Goal: Task Accomplishment & Management: Manage account settings

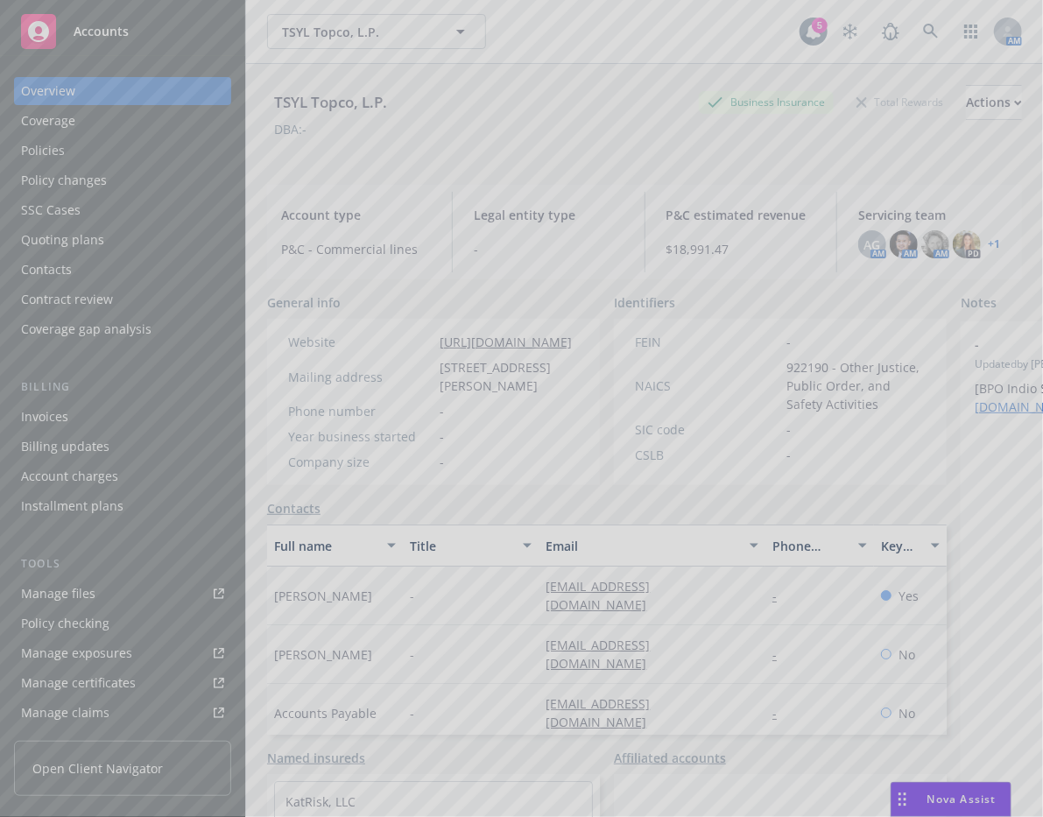
drag, startPoint x: 930, startPoint y: 32, endPoint x: 919, endPoint y: 33, distance: 11.5
click at [929, 31] on div at bounding box center [521, 408] width 1043 height 817
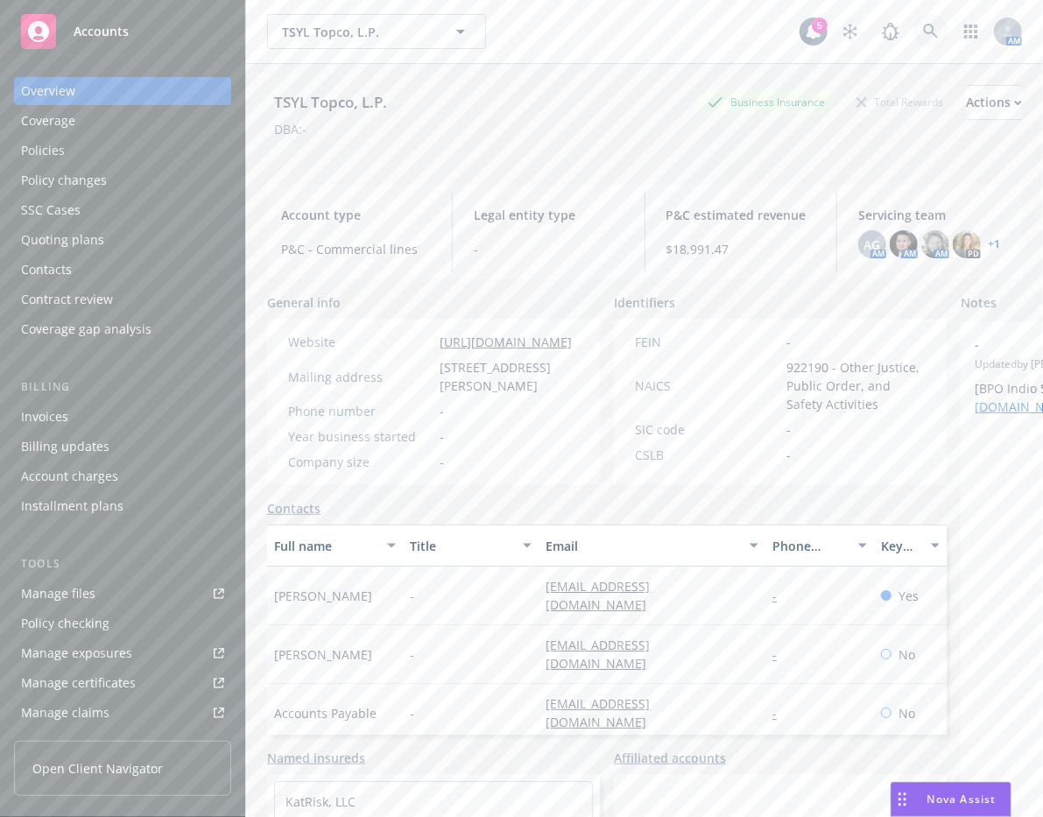
click at [923, 33] on icon at bounding box center [930, 31] width 15 height 15
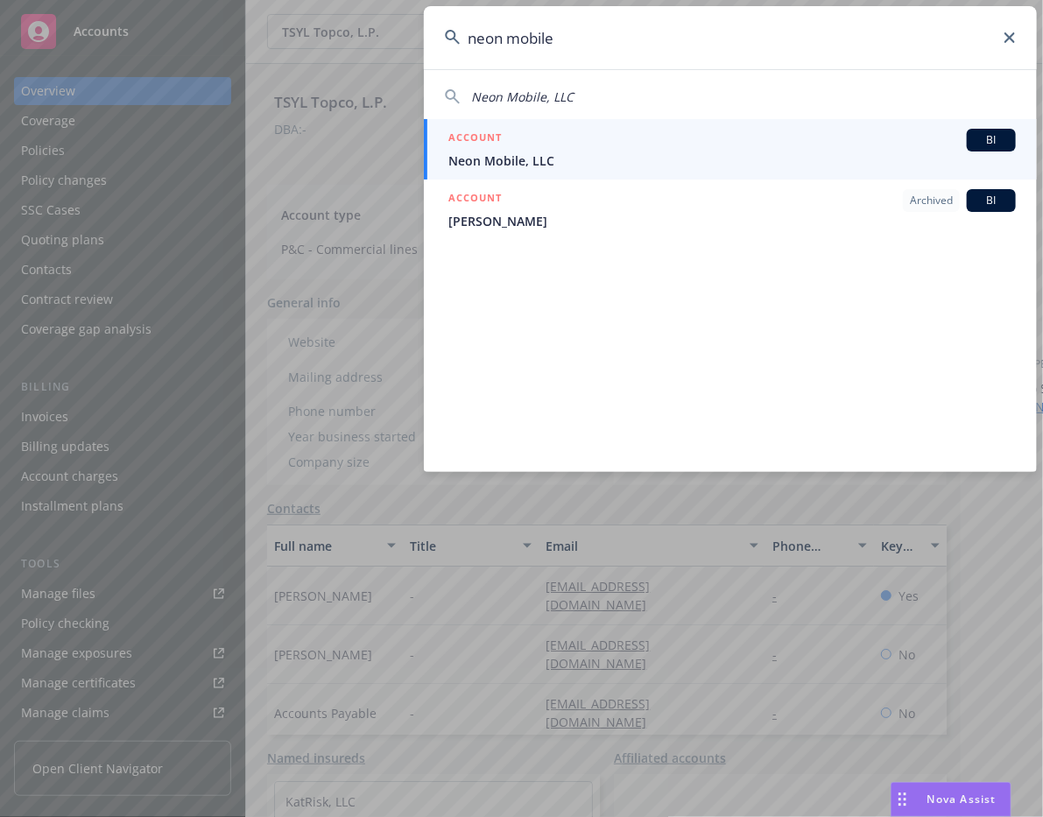
type input "neon mobile"
click at [616, 152] on span "Neon Mobile, LLC" at bounding box center [733, 161] width 568 height 18
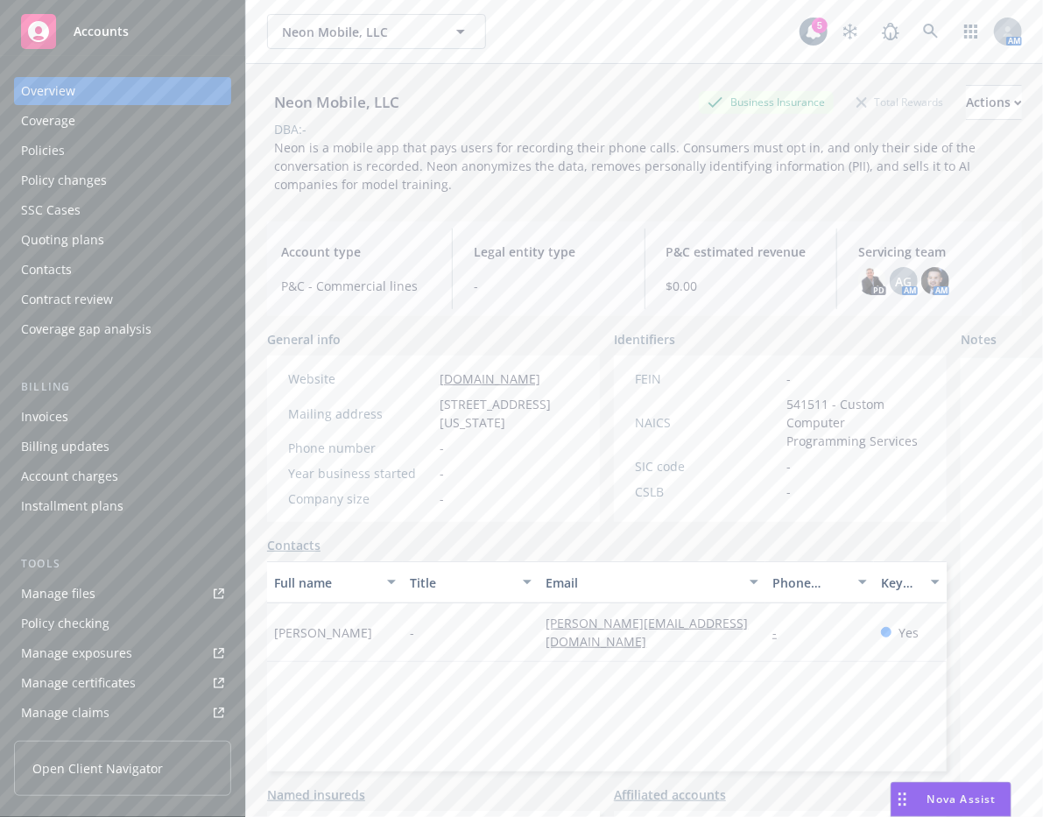
click at [130, 589] on link "Manage files" at bounding box center [122, 594] width 217 height 28
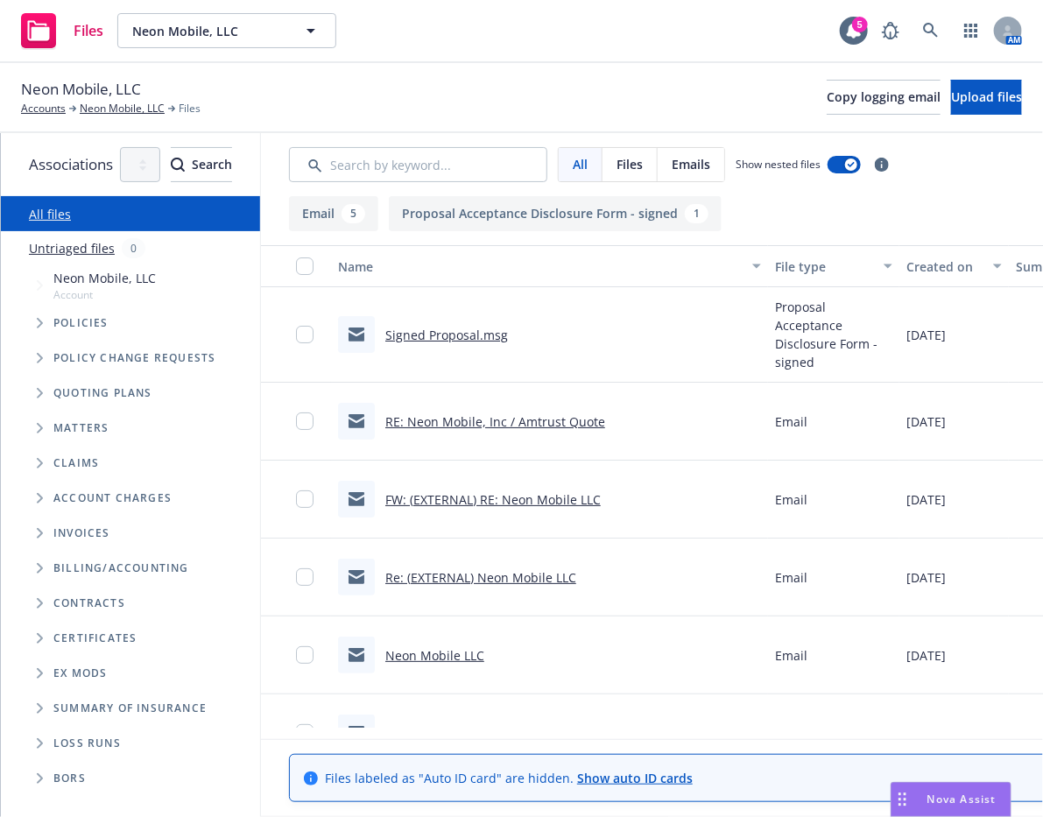
click at [36, 382] on span "Tree Example" at bounding box center [39, 393] width 28 height 28
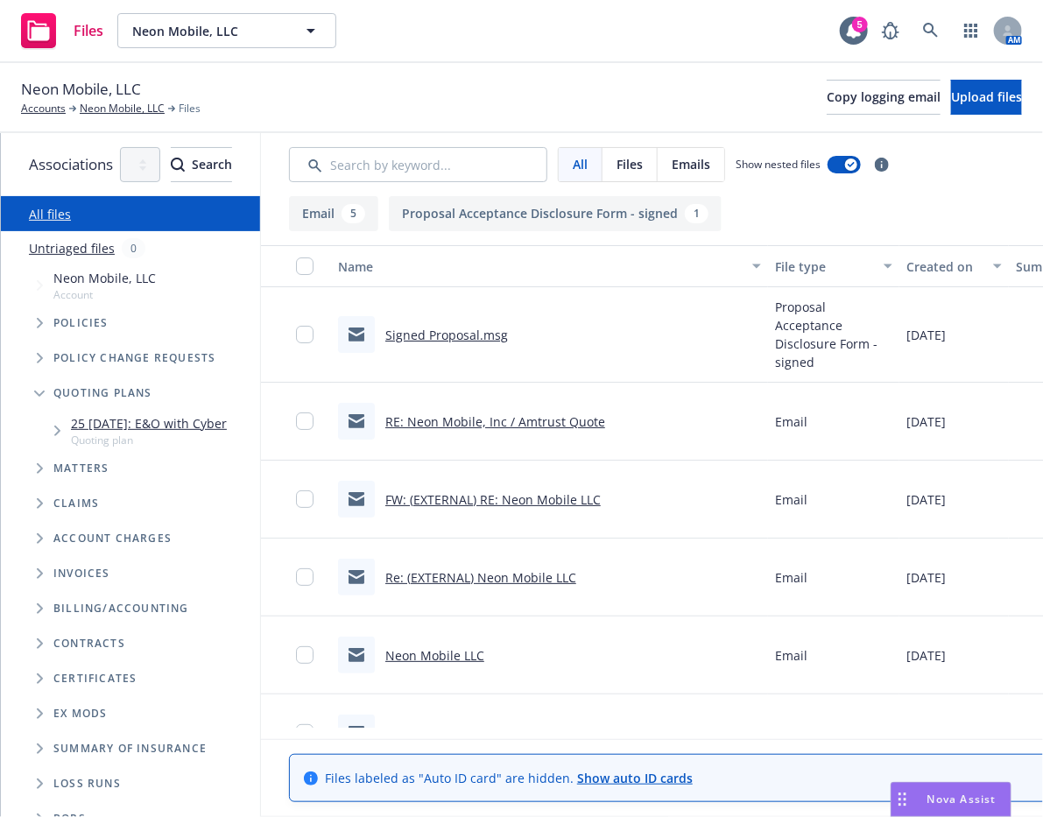
click at [60, 442] on span "Tree Example" at bounding box center [57, 431] width 28 height 28
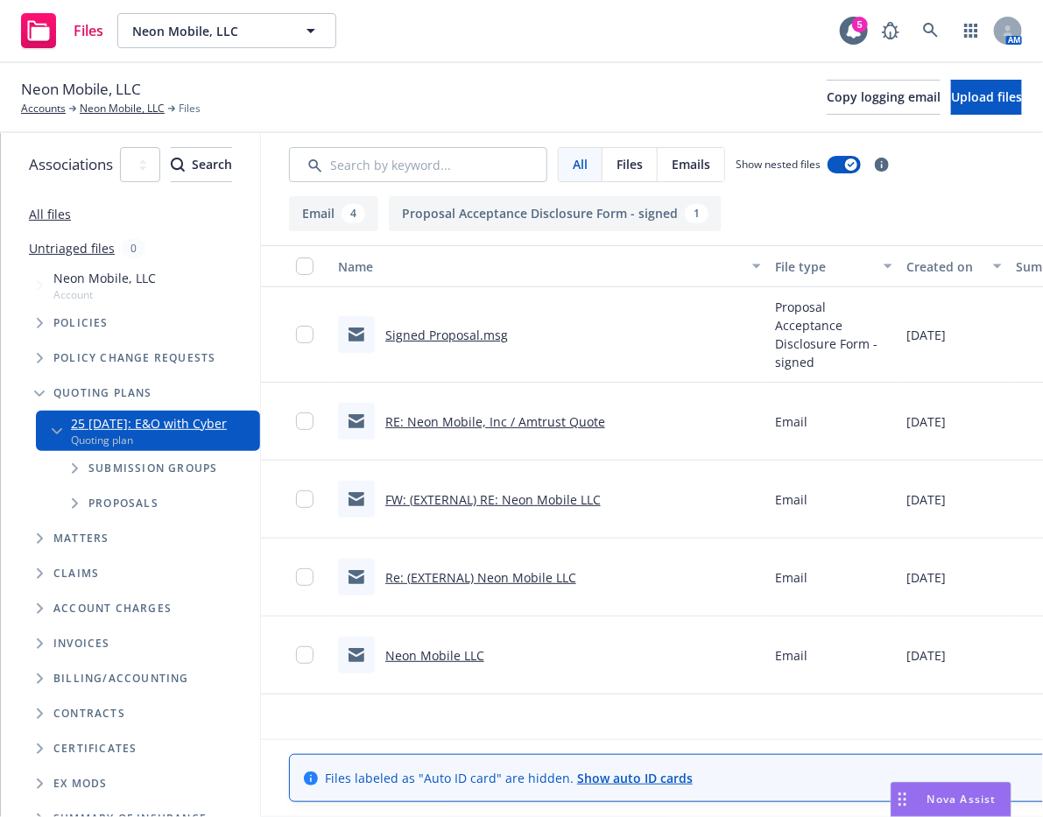
click at [67, 472] on span "Tree Example" at bounding box center [74, 469] width 28 height 28
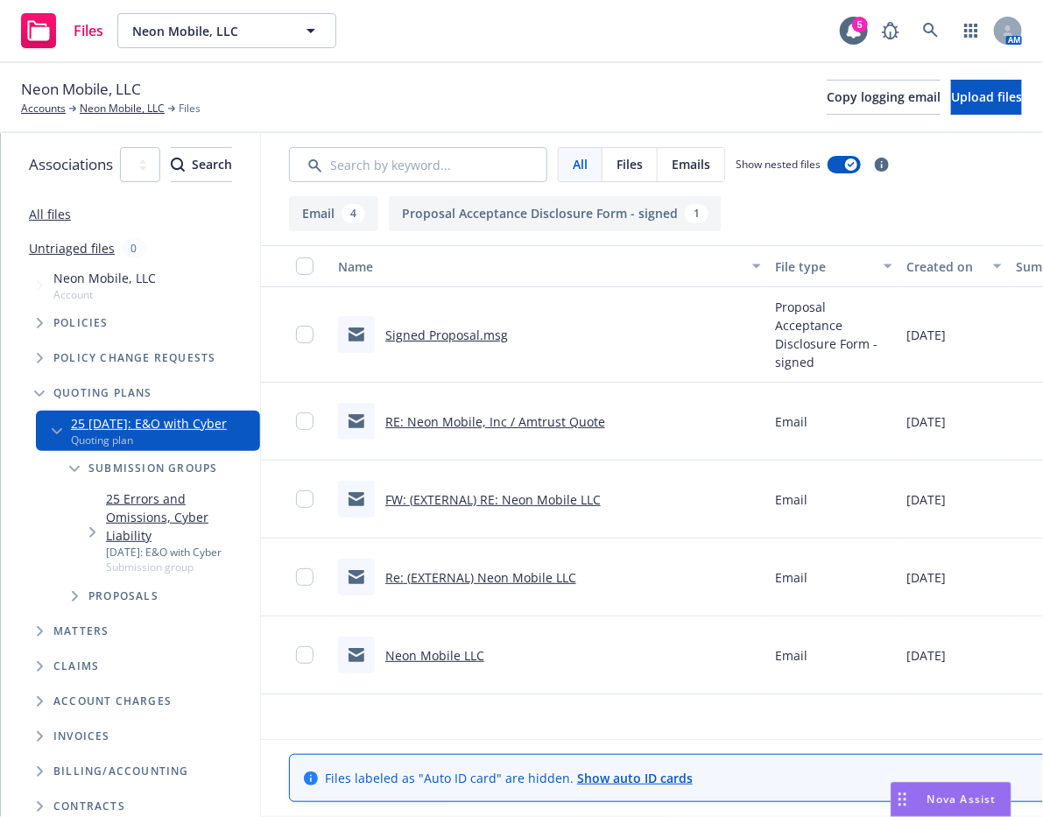
click at [124, 516] on link "25 Errors and Omissions, Cyber Liability" at bounding box center [179, 517] width 147 height 55
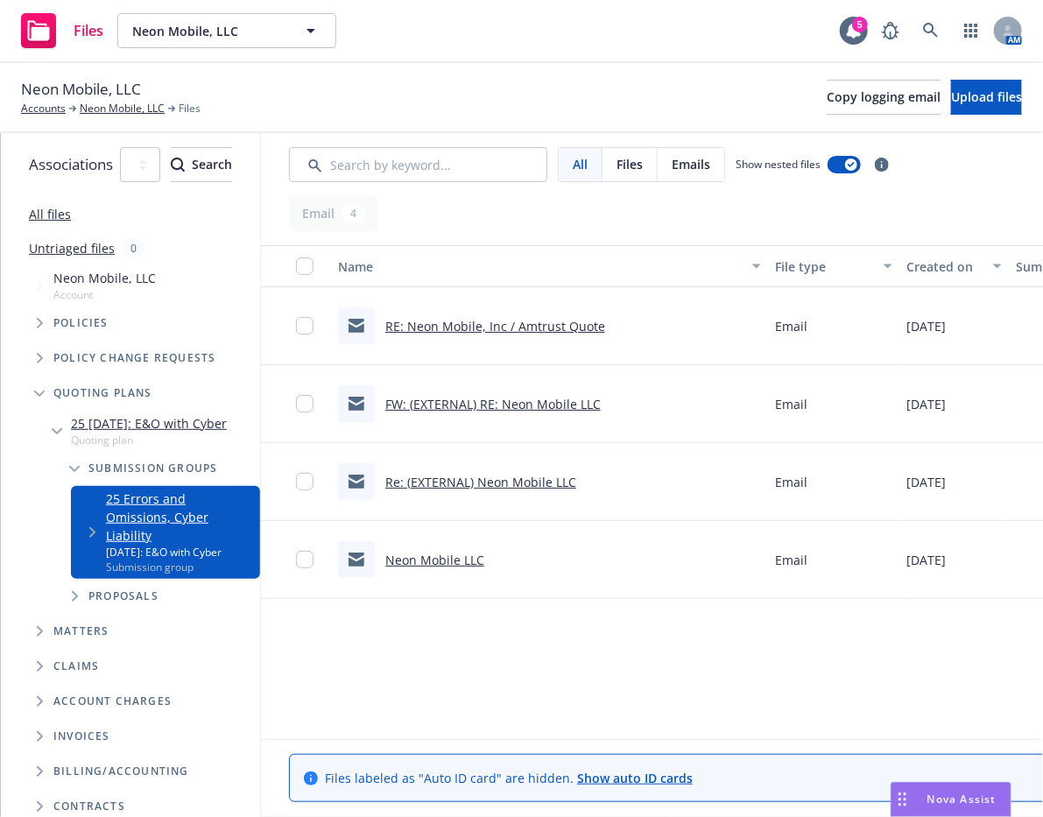
click at [605, 326] on link "RE: Neon Mobile, Inc / Amtrust Quote" at bounding box center [495, 326] width 220 height 17
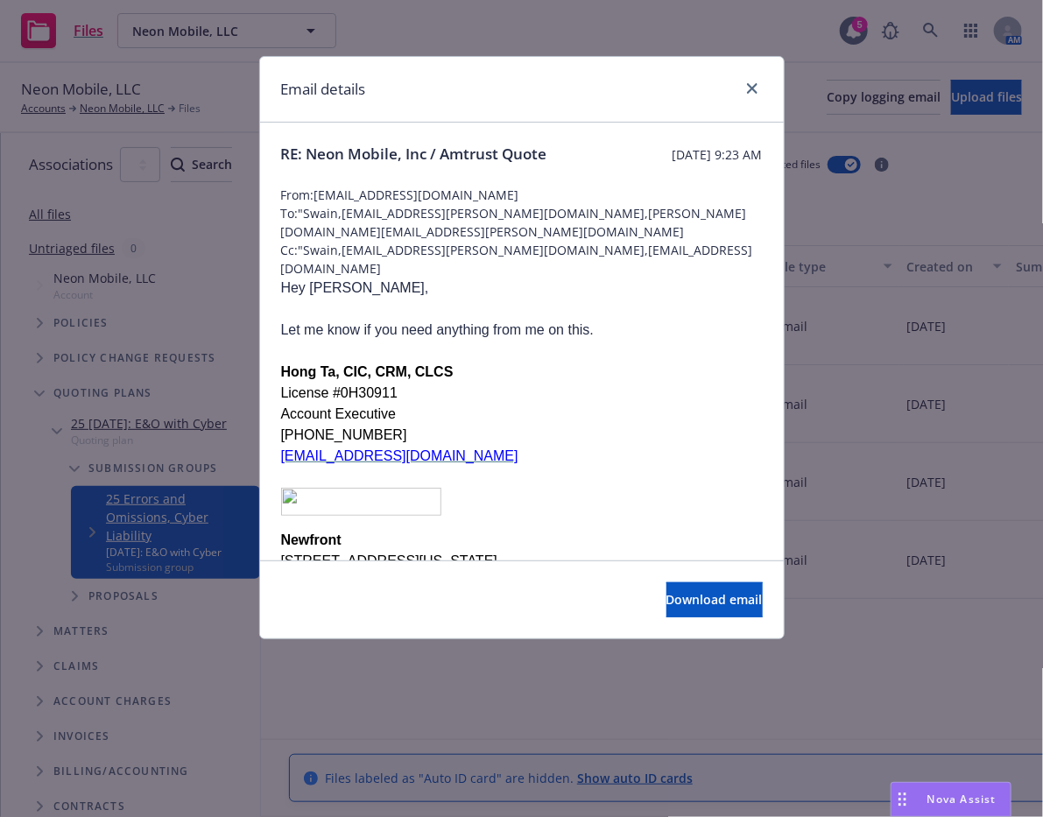
click at [662, 623] on div "Download email" at bounding box center [522, 600] width 524 height 78
click at [674, 605] on span "Download email" at bounding box center [715, 599] width 96 height 17
click at [526, 88] on div "Email details" at bounding box center [522, 90] width 524 height 66
click at [755, 91] on icon "close" at bounding box center [752, 88] width 11 height 11
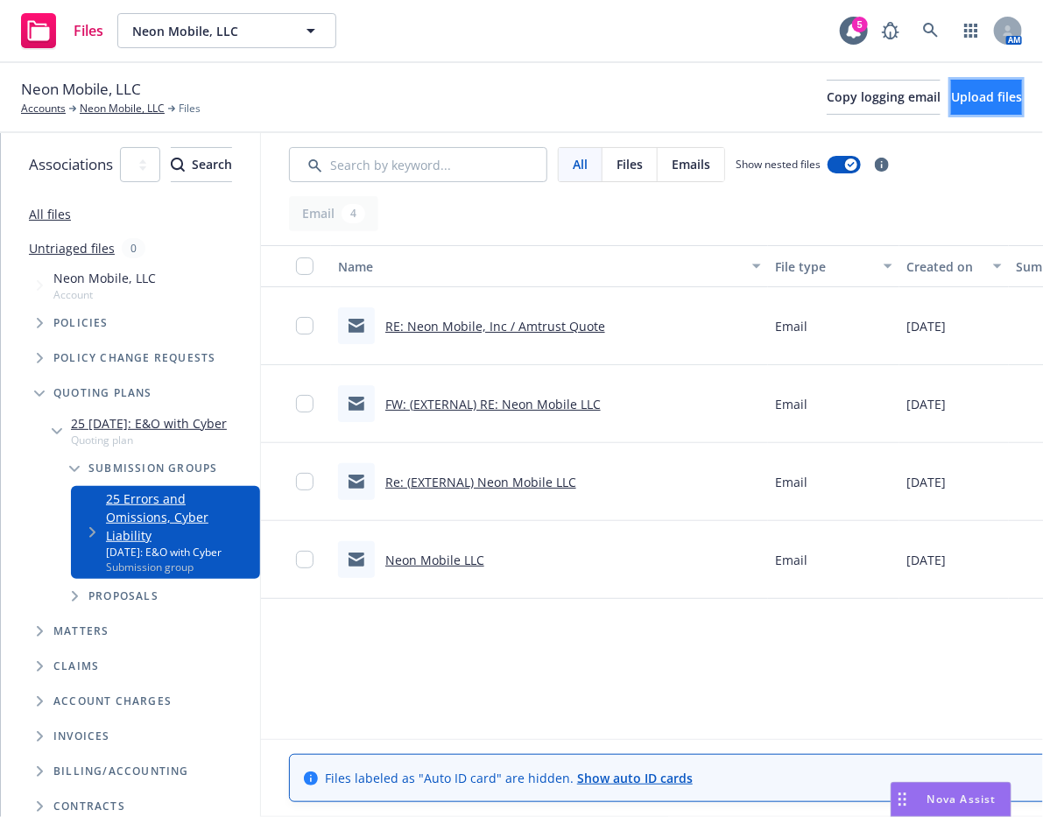
click at [951, 106] on button "Upload files" at bounding box center [986, 97] width 71 height 35
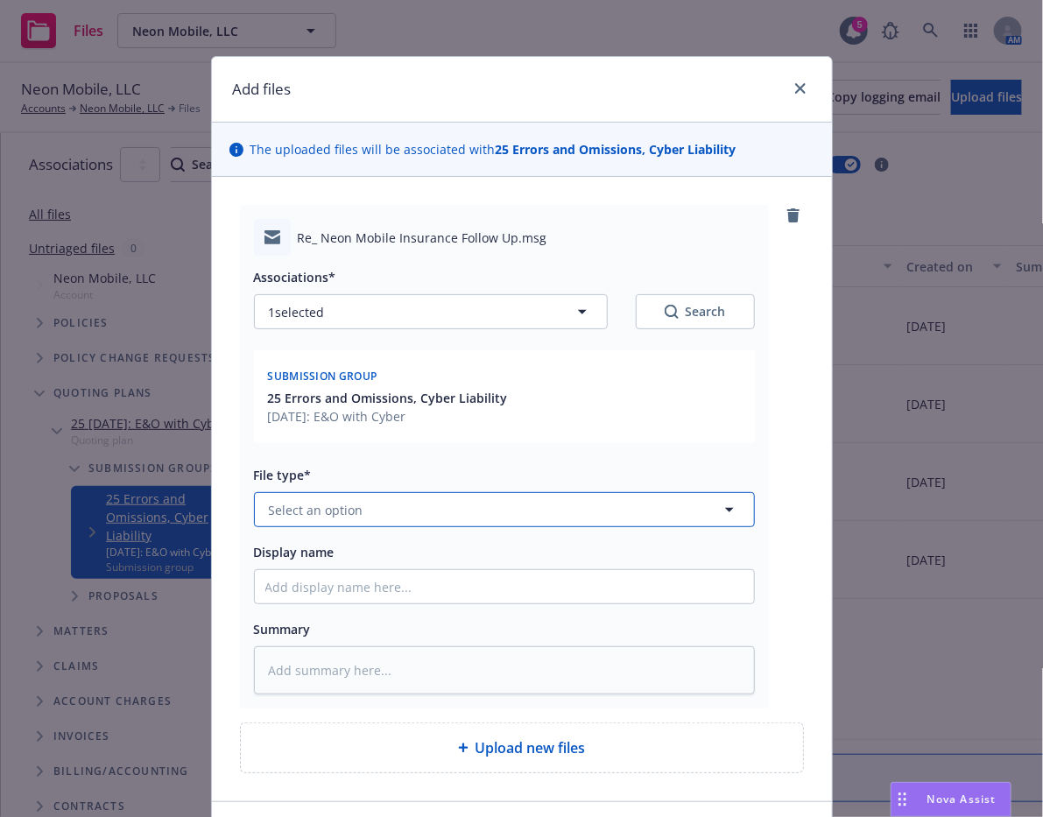
click at [464, 509] on button "Select an option" at bounding box center [504, 509] width 501 height 35
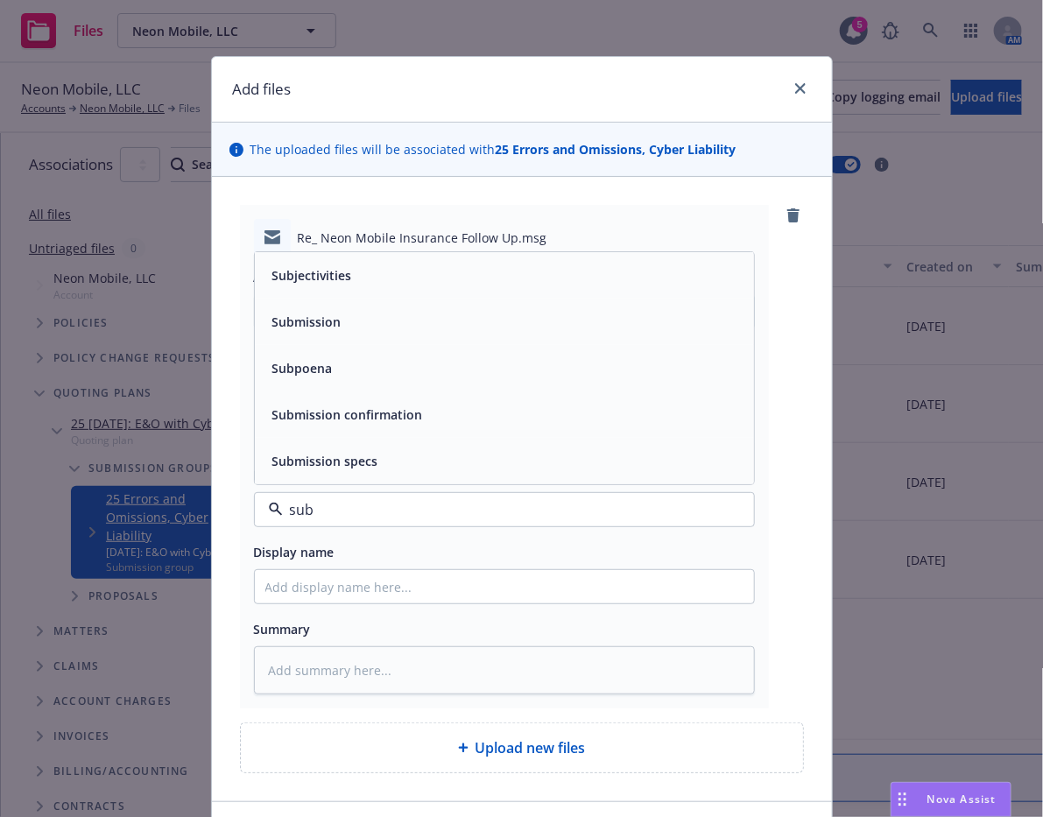
type input "subj"
click at [640, 462] on div "Subjectivities" at bounding box center [504, 461] width 478 height 25
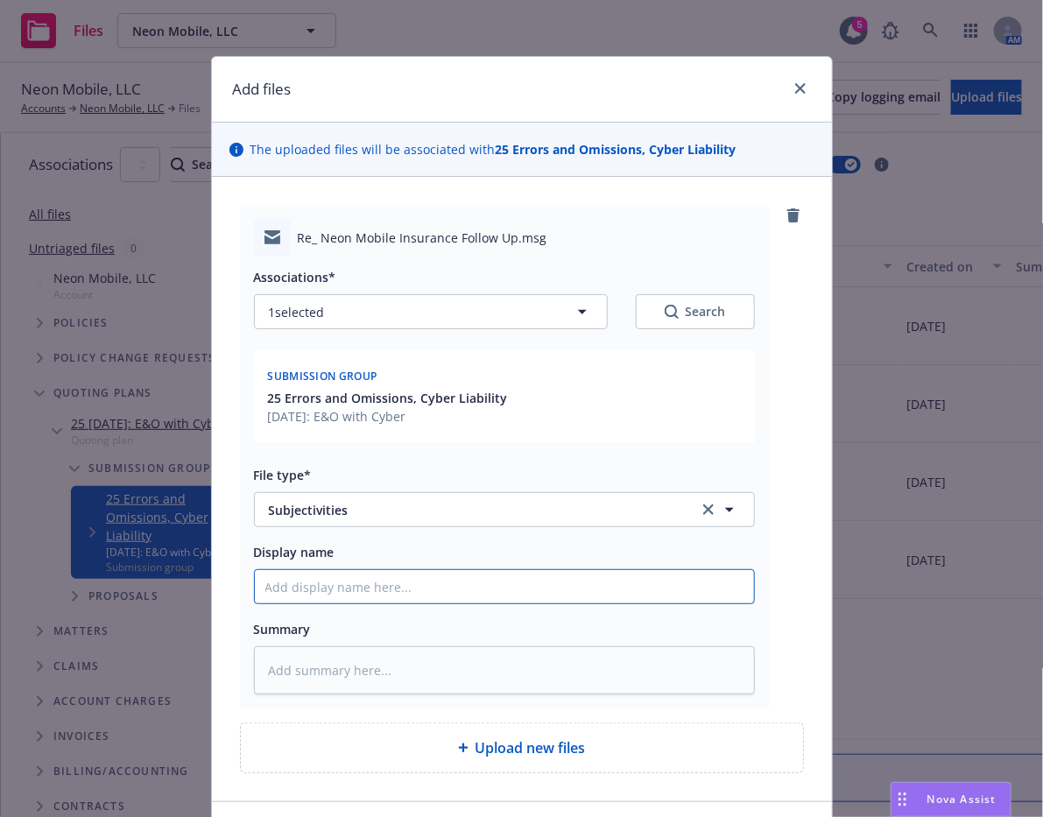
click at [597, 579] on input "Display name" at bounding box center [504, 586] width 499 height 33
type textarea "x"
type input "N"
type textarea "x"
type input "No"
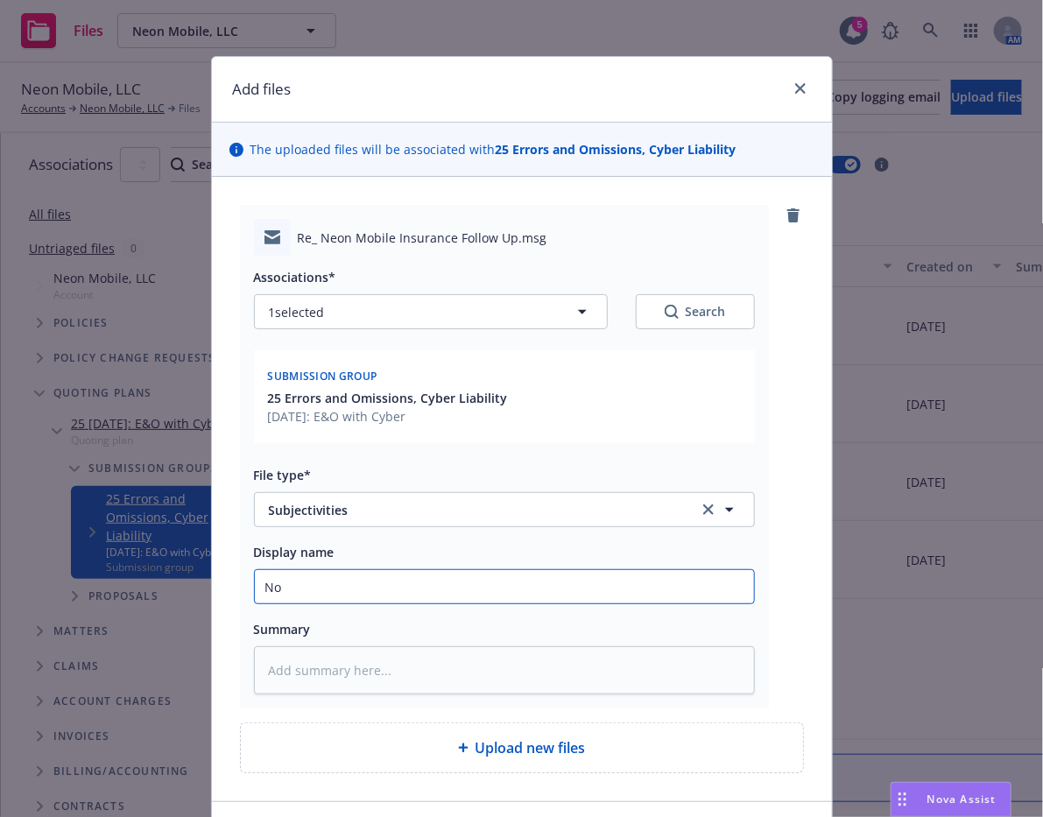
type textarea "x"
type input "No"
type textarea "x"
type input "No l"
type textarea "x"
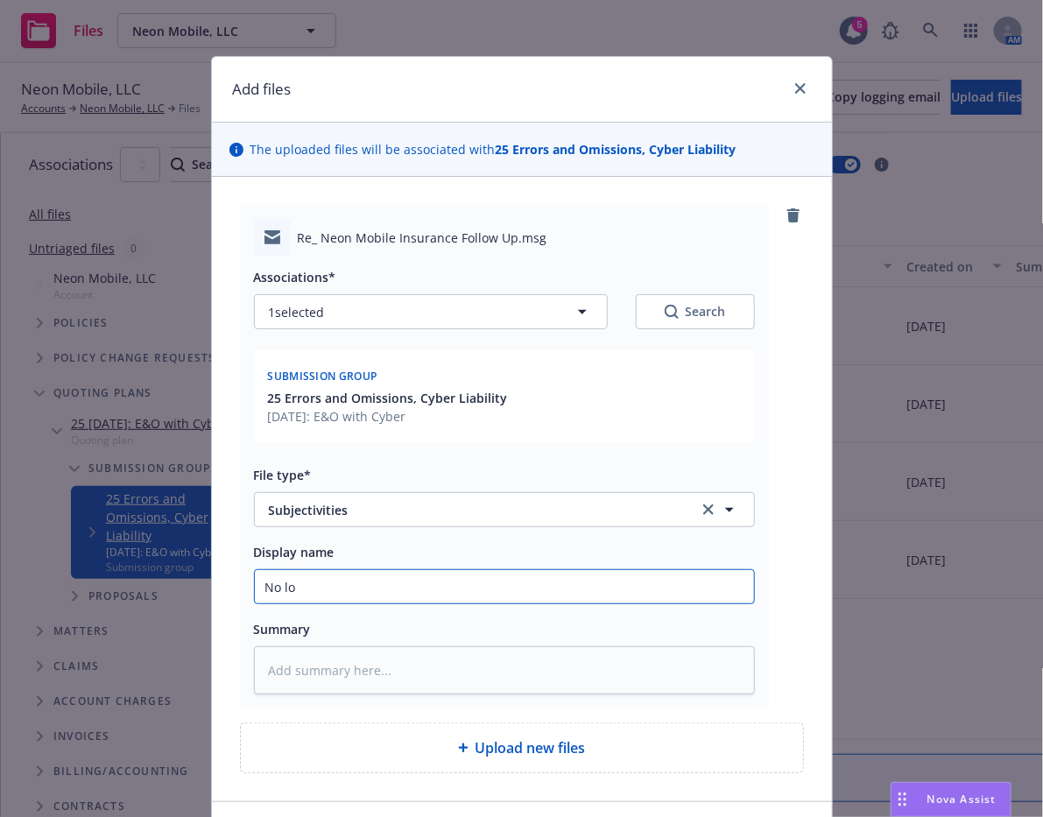
type input "No los"
type textarea "x"
type input "No loss"
type textarea "x"
type input "No losse"
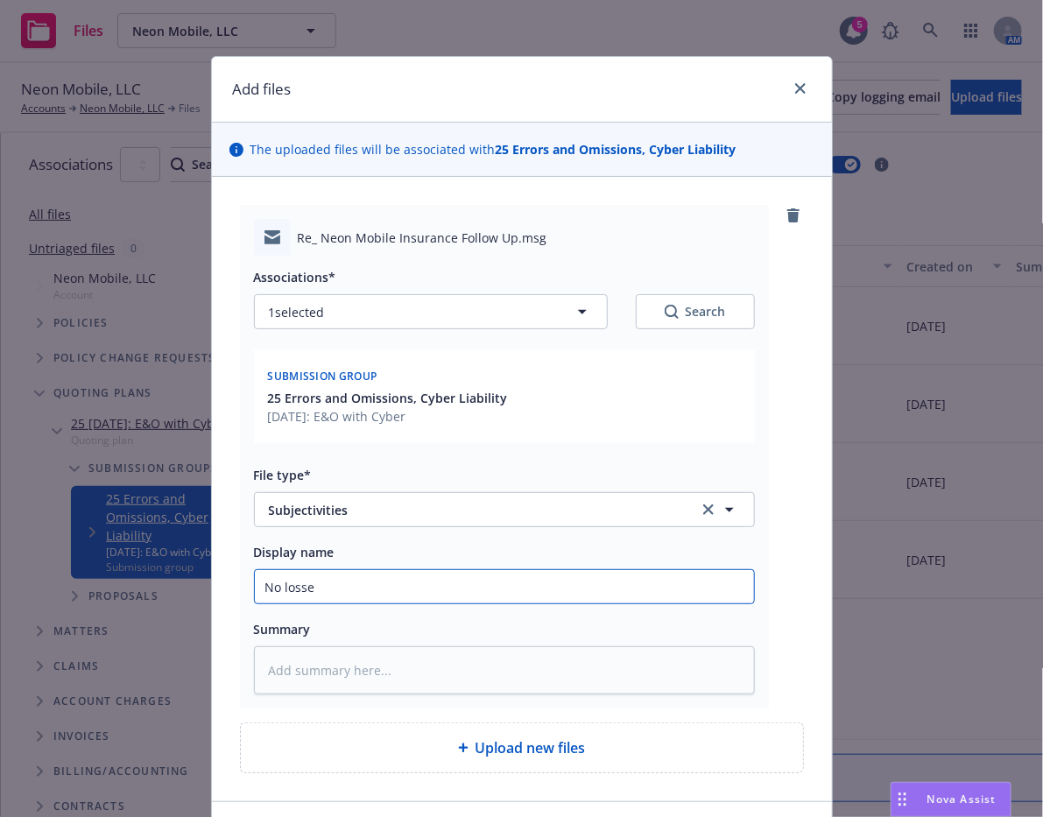
type textarea "x"
type input "No losses"
type textarea "x"
type input "No losses"
type textarea "x"
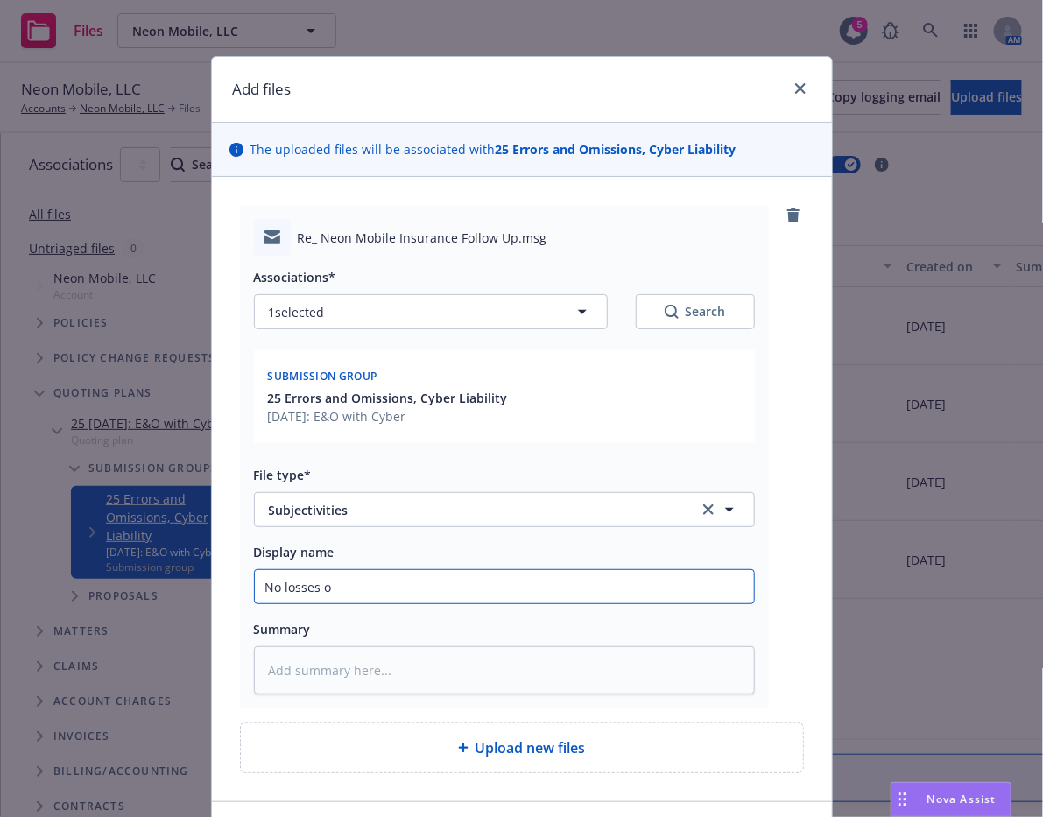
type input "No losses or"
type textarea "x"
type input "No losses or"
type textarea "x"
type input "No losses or m"
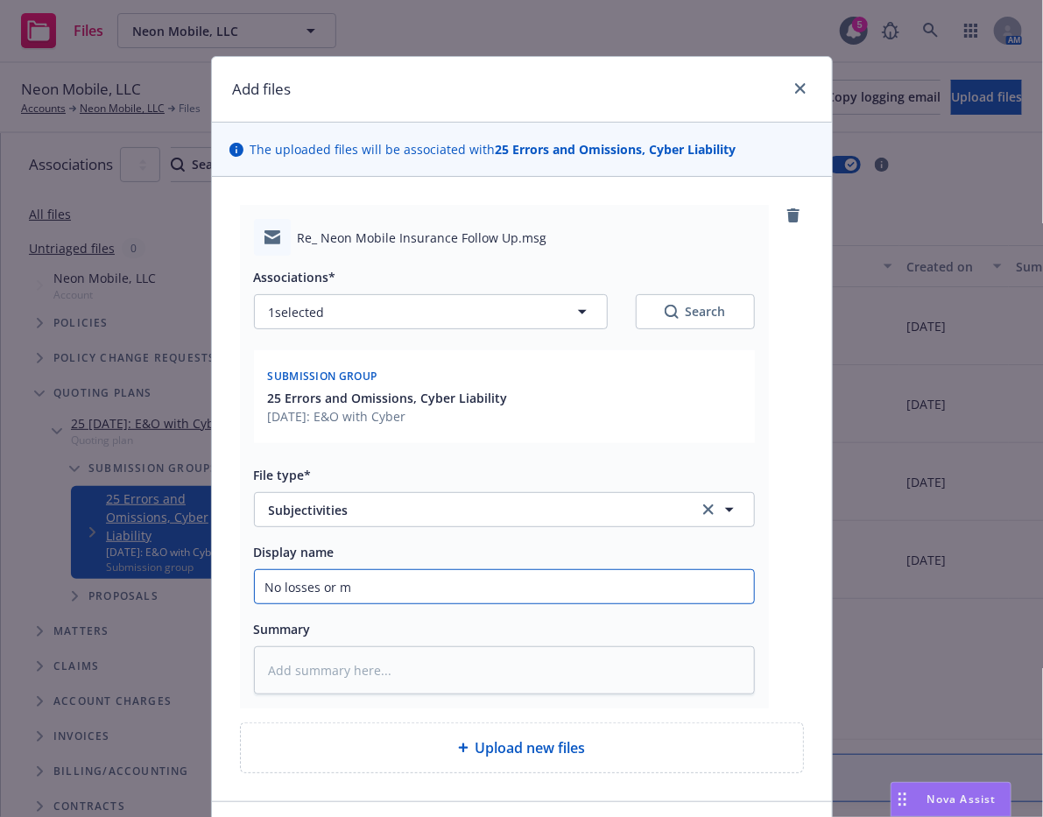
type textarea "x"
type input "No losses or ma"
type textarea "x"
type input "No losses or mat"
type textarea "x"
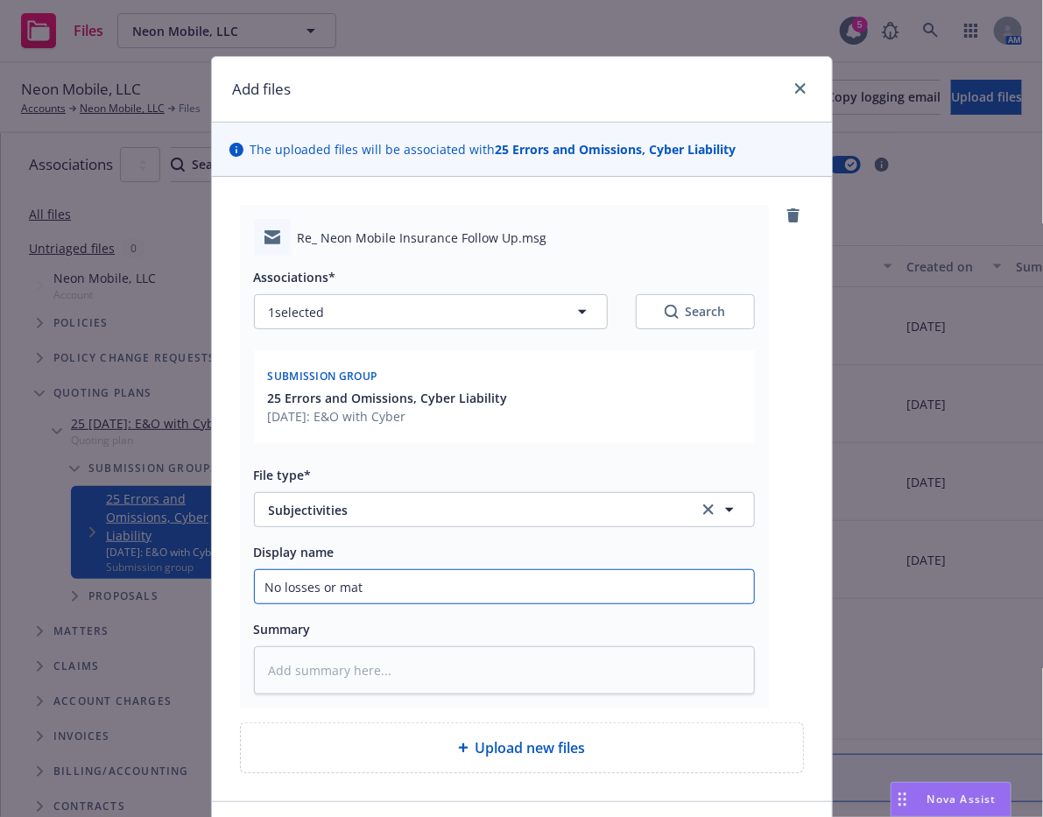
type input "No losses or mate"
type textarea "x"
type input "No losses or mater"
type textarea "x"
type input "No losses or materi"
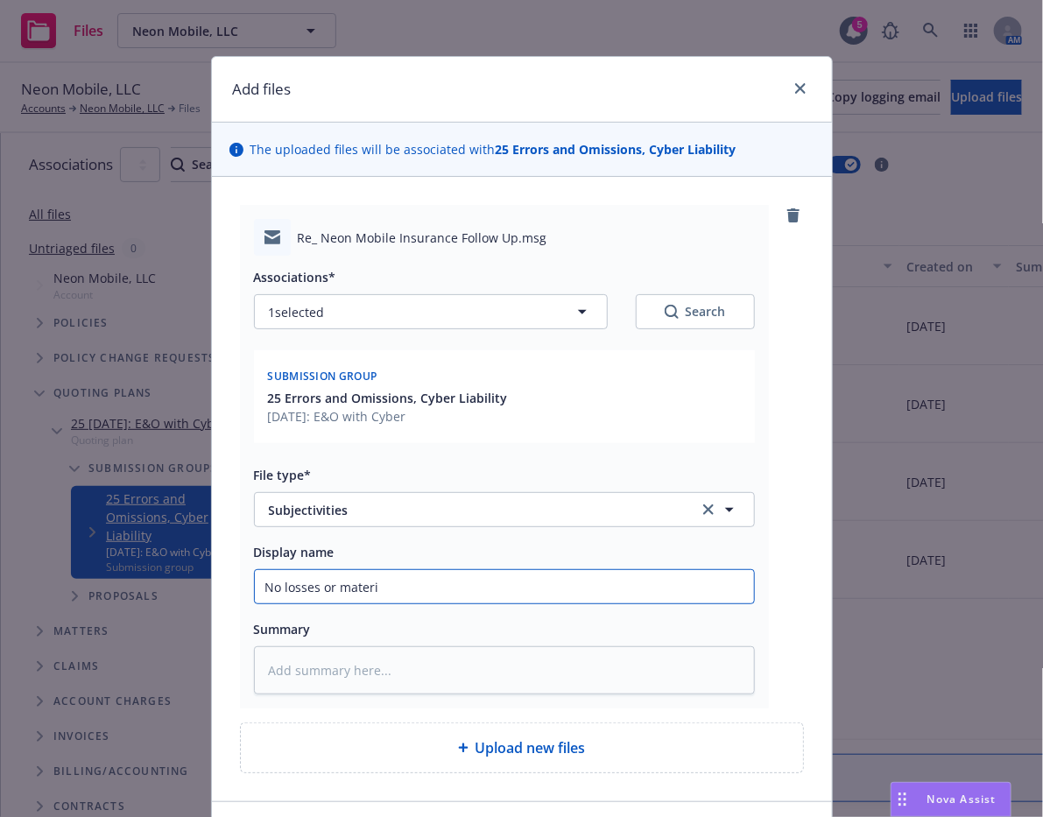
type textarea "x"
type input "No losses or materia"
type textarea "x"
type input "No losses or material"
type textarea "x"
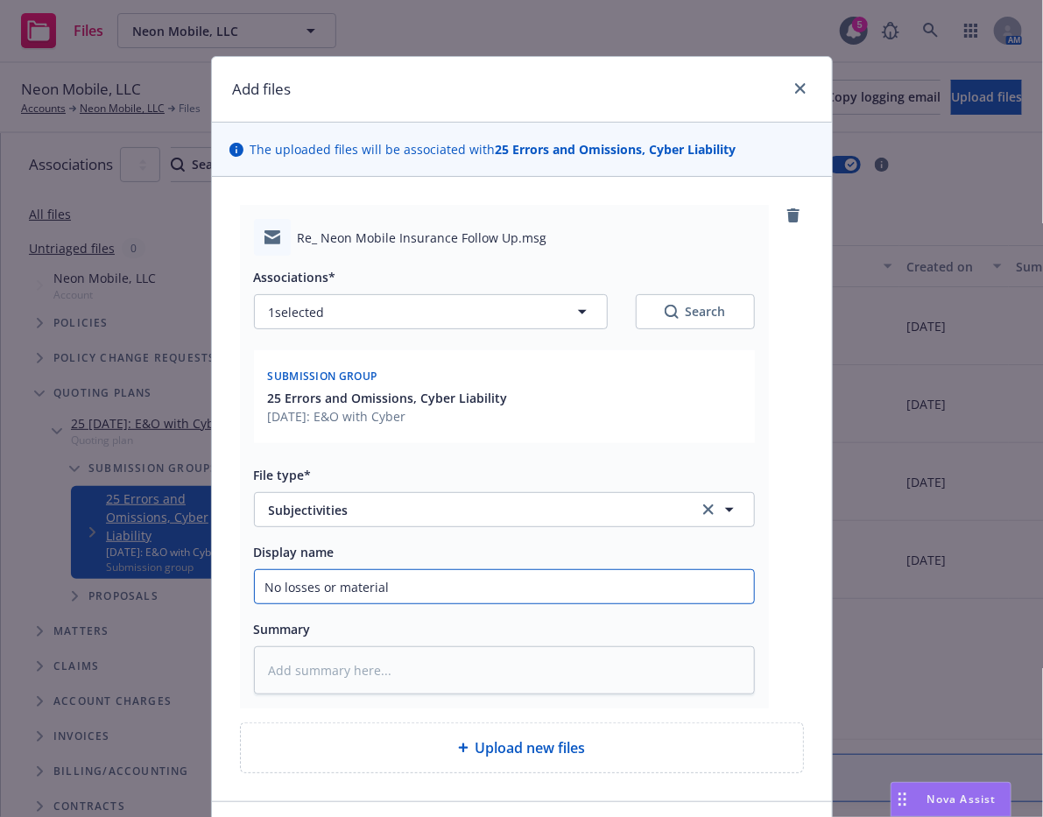
type input "No losses or material"
type textarea "x"
type input "No losses or material c"
type textarea "x"
type input "No losses or material ch"
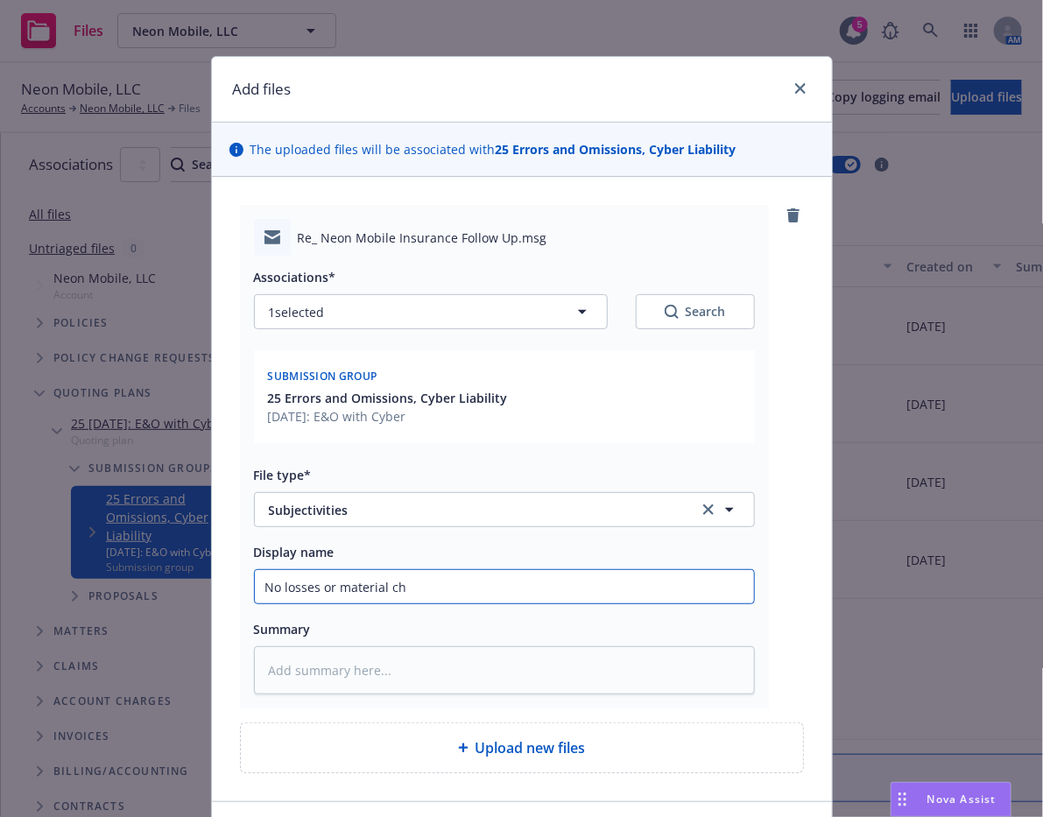
type textarea "x"
type input "No losses or material cha"
type textarea "x"
type input "No losses or material chan"
type textarea "x"
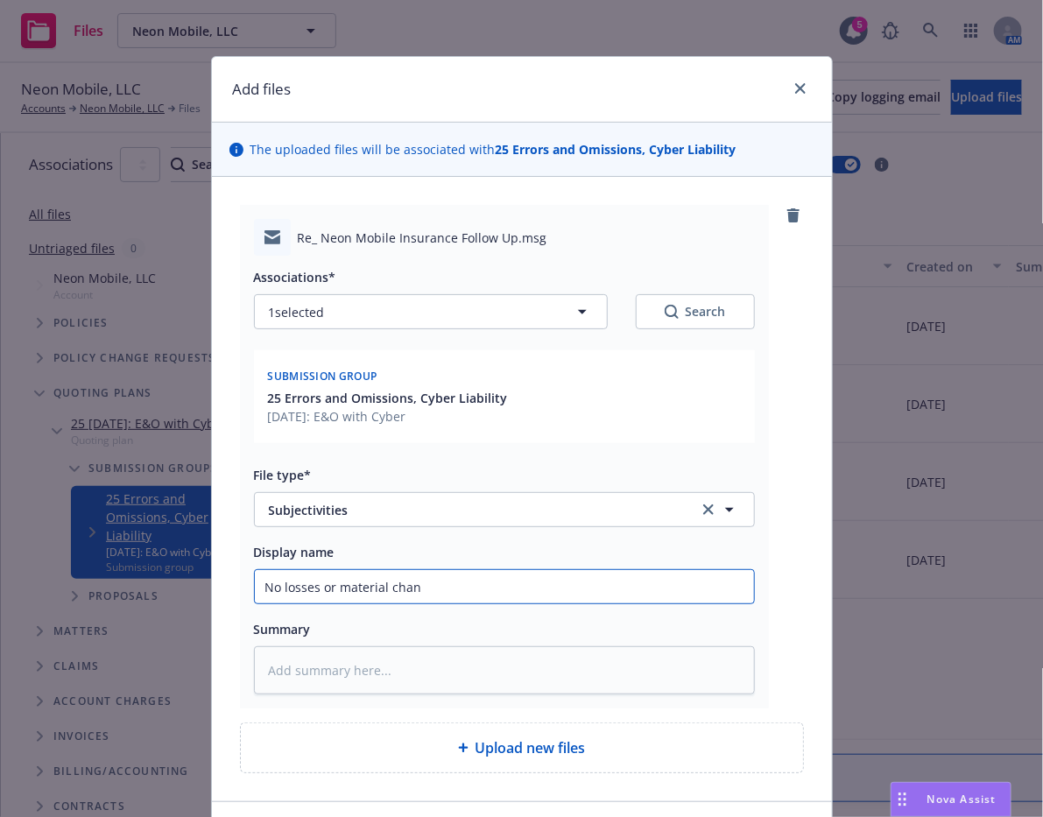
type input "No losses or material [PERSON_NAME]"
type textarea "x"
type input "No losses or material change"
type textarea "x"
type input "No losses or material changes"
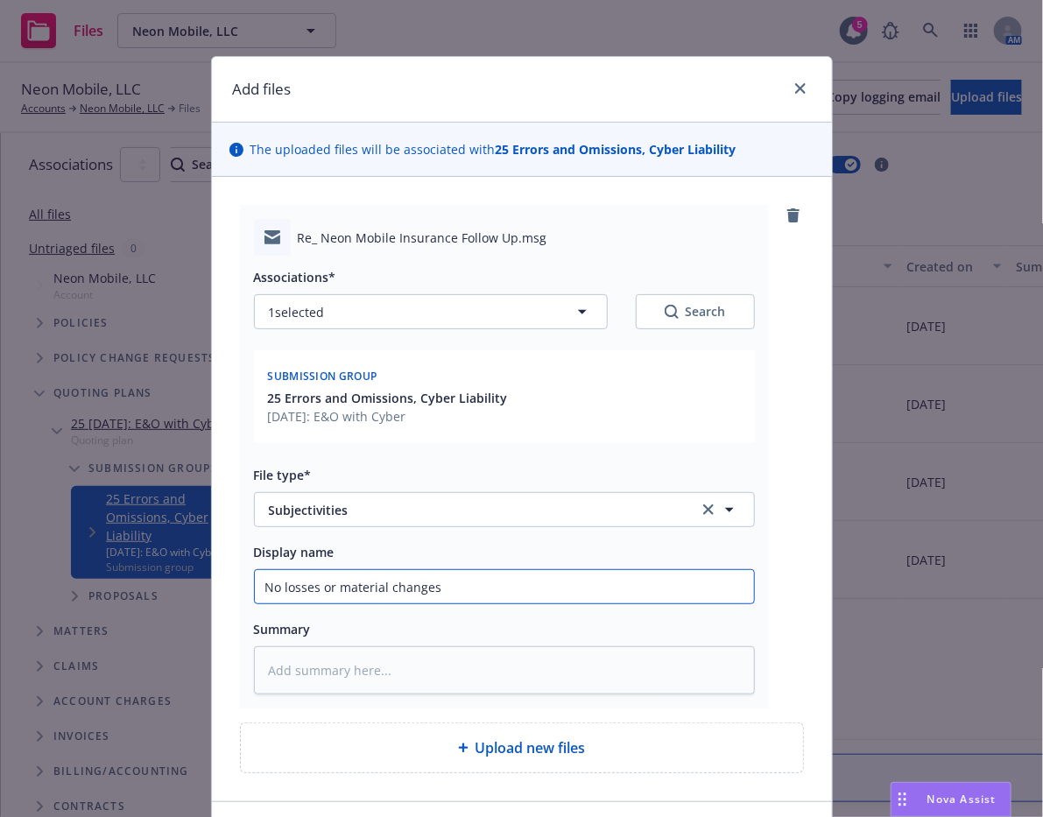
type textarea "x"
type input "No losses or material changes"
type textarea "x"
type input "No losses or material changes c"
type textarea "x"
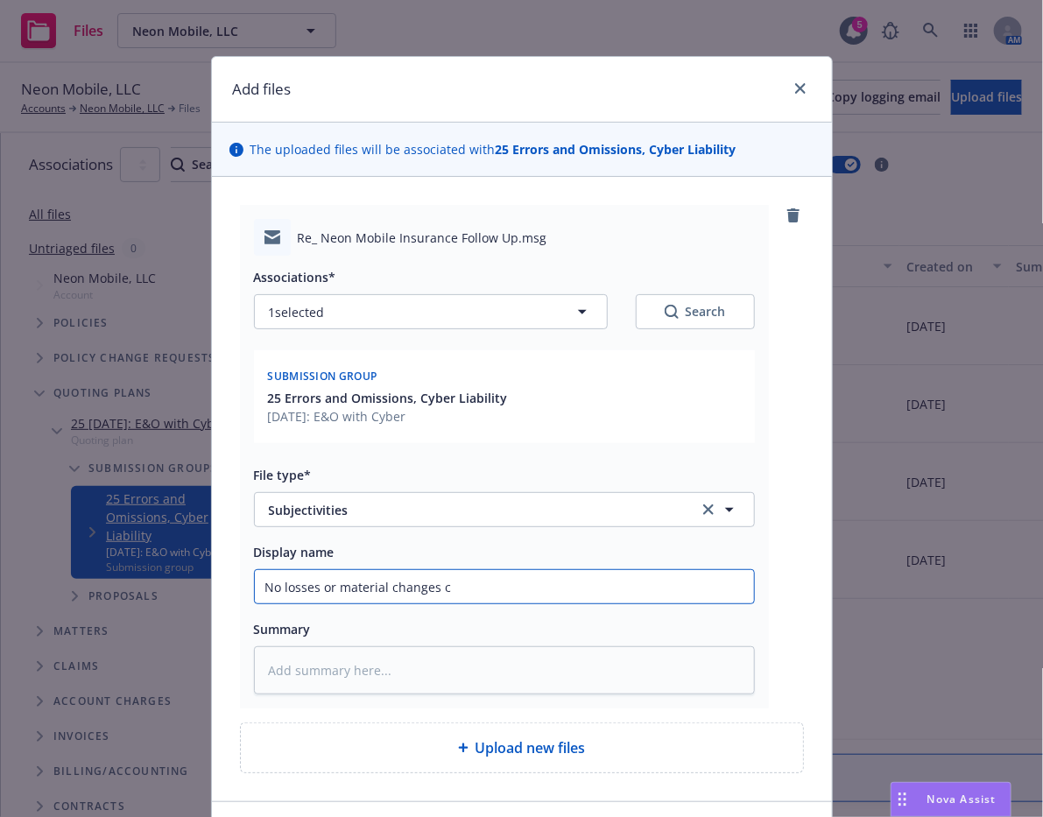
type input "No losses or material changes co"
type textarea "x"
type input "No losses or material changes con"
type textarea "x"
type input "No losses or material changes confi"
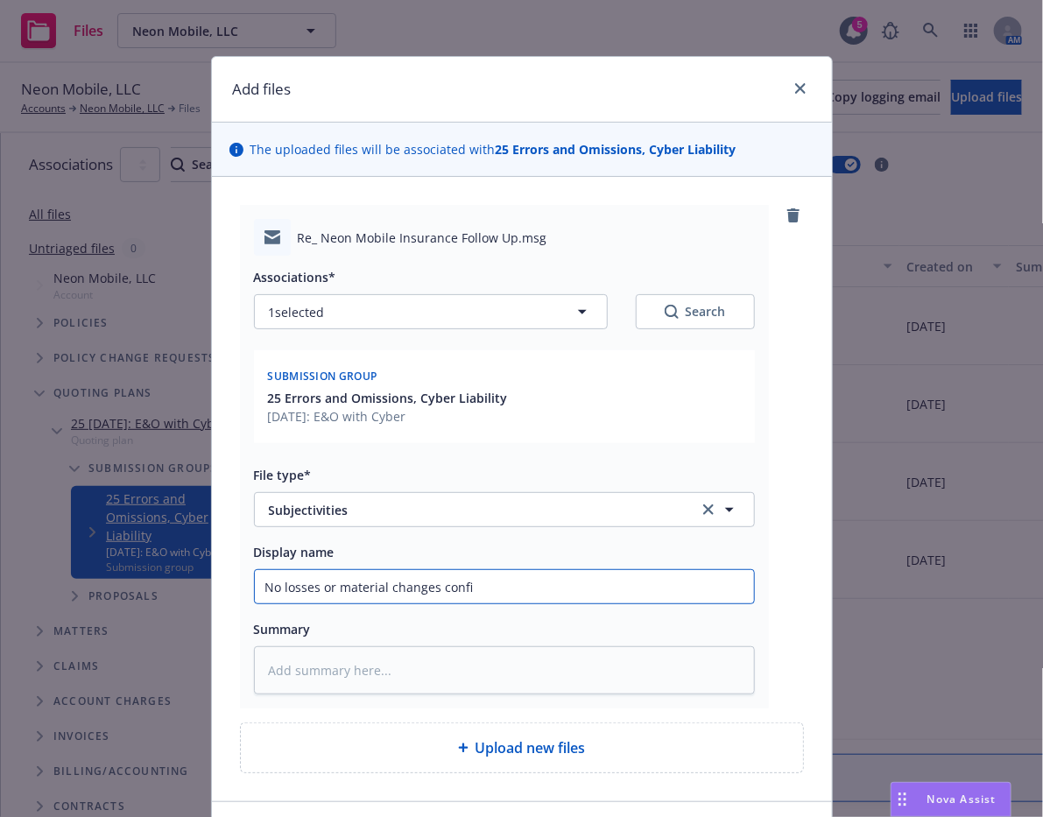
type textarea "x"
type input "No losses or material changes confir"
type textarea "x"
type input "No losses or material changes confirm"
type textarea "x"
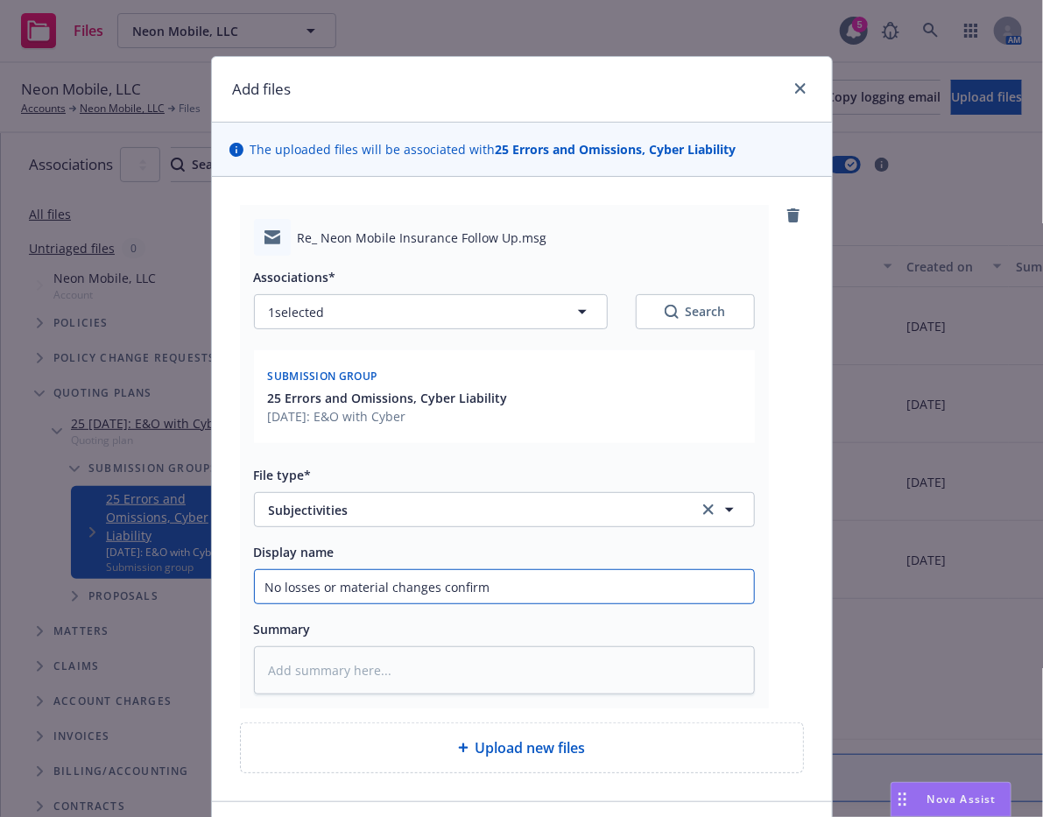
type input "No losses or material changes confirme"
type textarea "x"
type input "No losses or material changes confirmed"
type textarea "x"
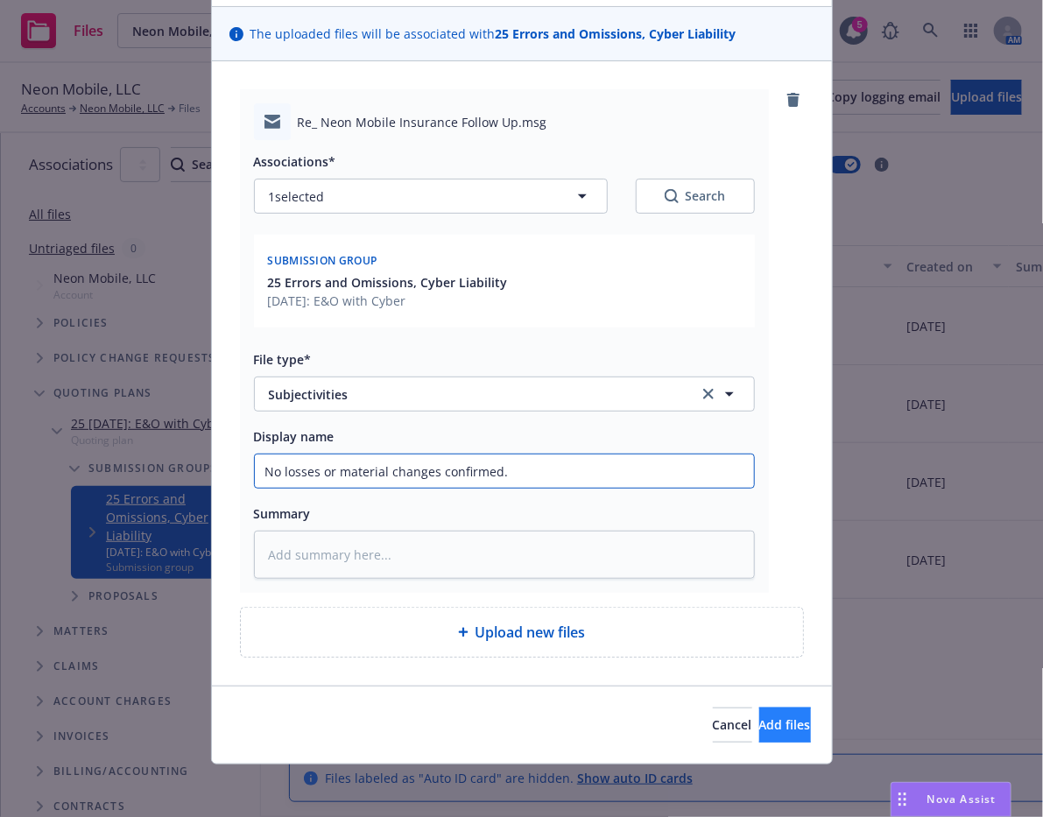
type input "No losses or material changes confirmed."
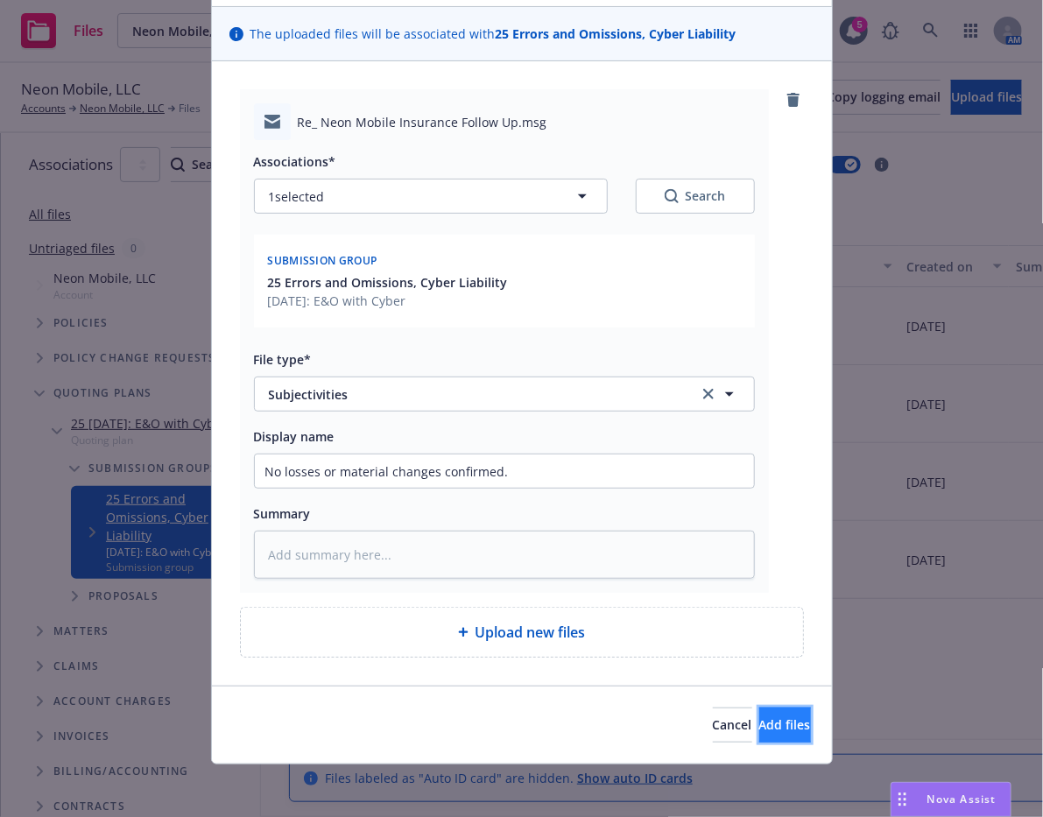
click at [760, 721] on span "Add files" at bounding box center [786, 725] width 52 height 17
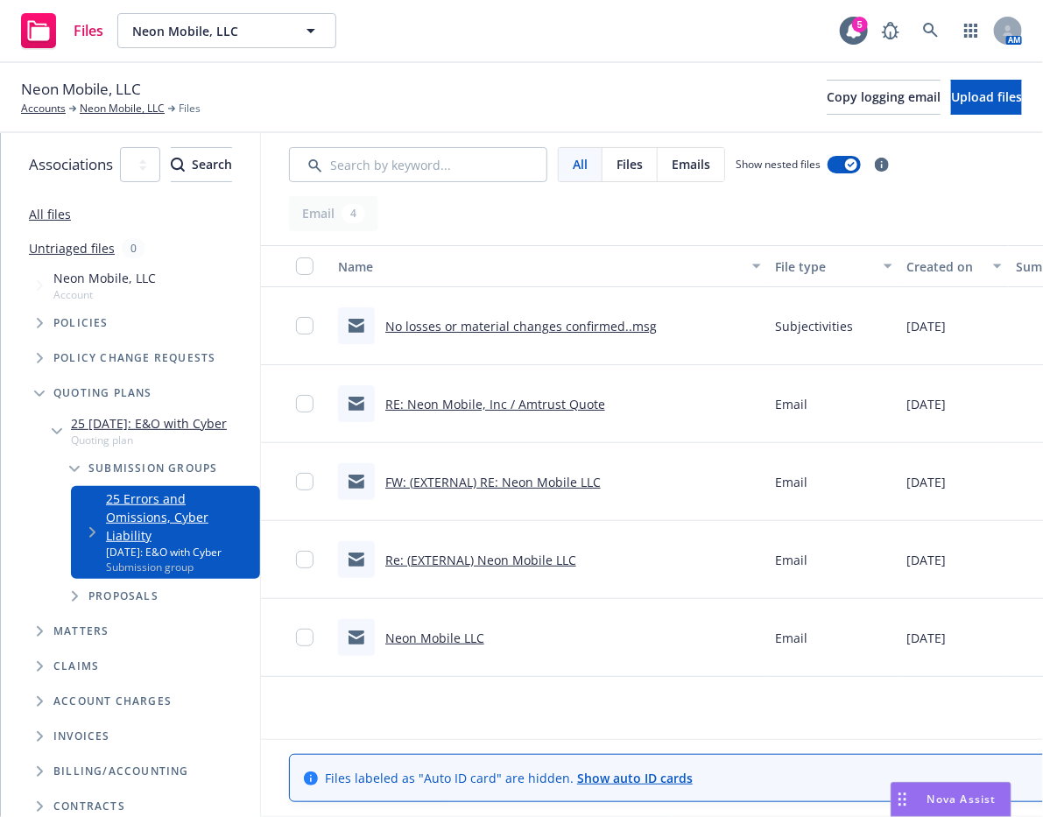
click at [638, 101] on div "Neon Mobile, LLC Accounts Neon Mobile, LLC Files Copy logging email Upload files" at bounding box center [521, 97] width 1001 height 39
click at [951, 108] on button "Upload files" at bounding box center [986, 97] width 71 height 35
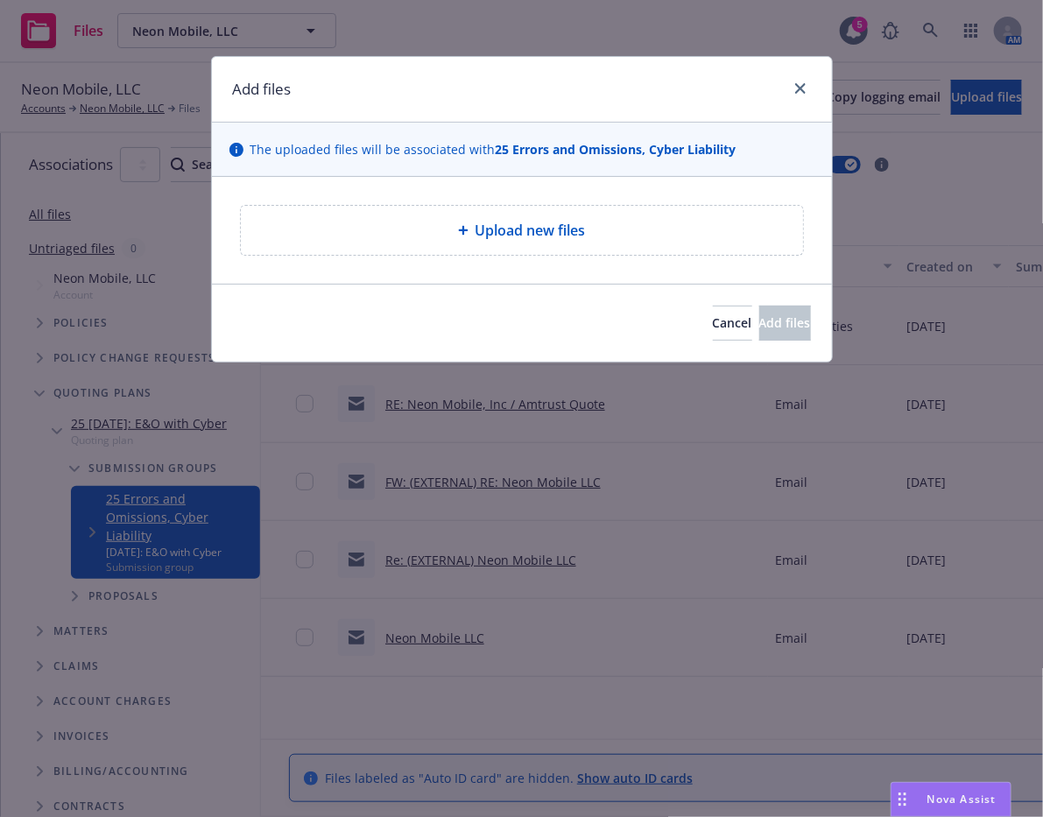
type textarea "x"
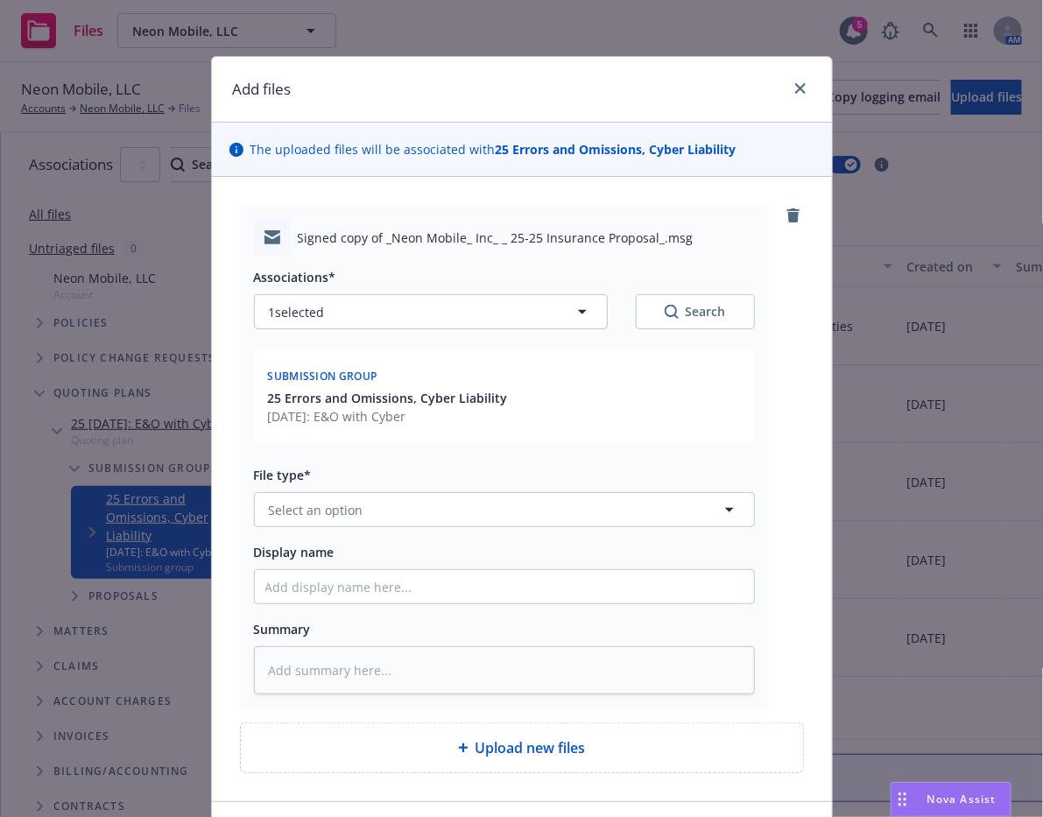
click at [392, 489] on div "File type* Select an option" at bounding box center [504, 495] width 501 height 63
click at [392, 497] on button "Select an option" at bounding box center [504, 509] width 501 height 35
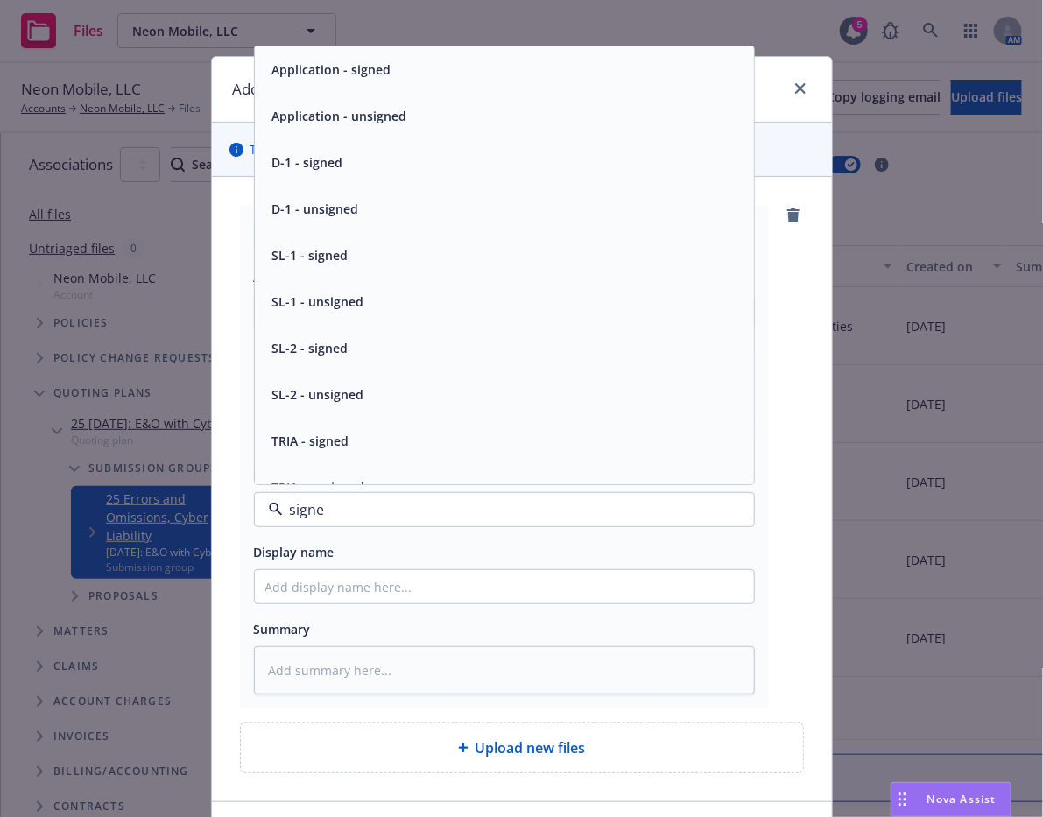
type input "signed"
click at [476, 78] on div "Application - signed" at bounding box center [504, 69] width 478 height 25
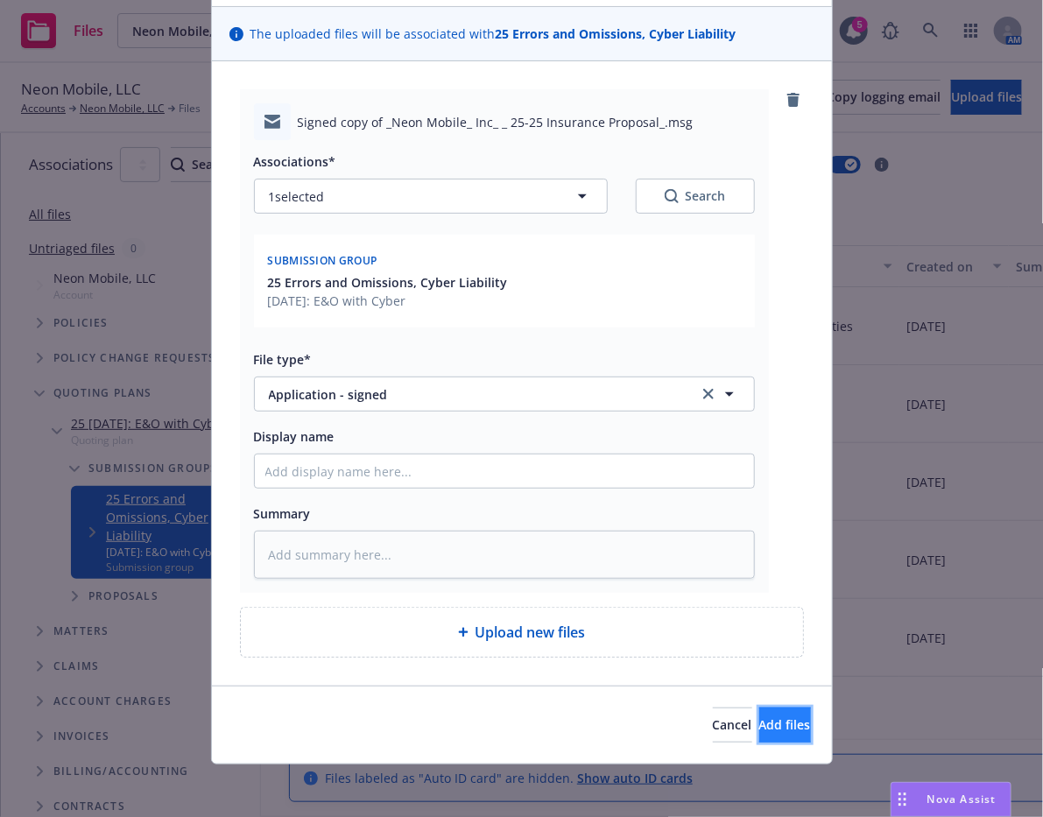
click at [760, 722] on span "Add files" at bounding box center [786, 725] width 52 height 17
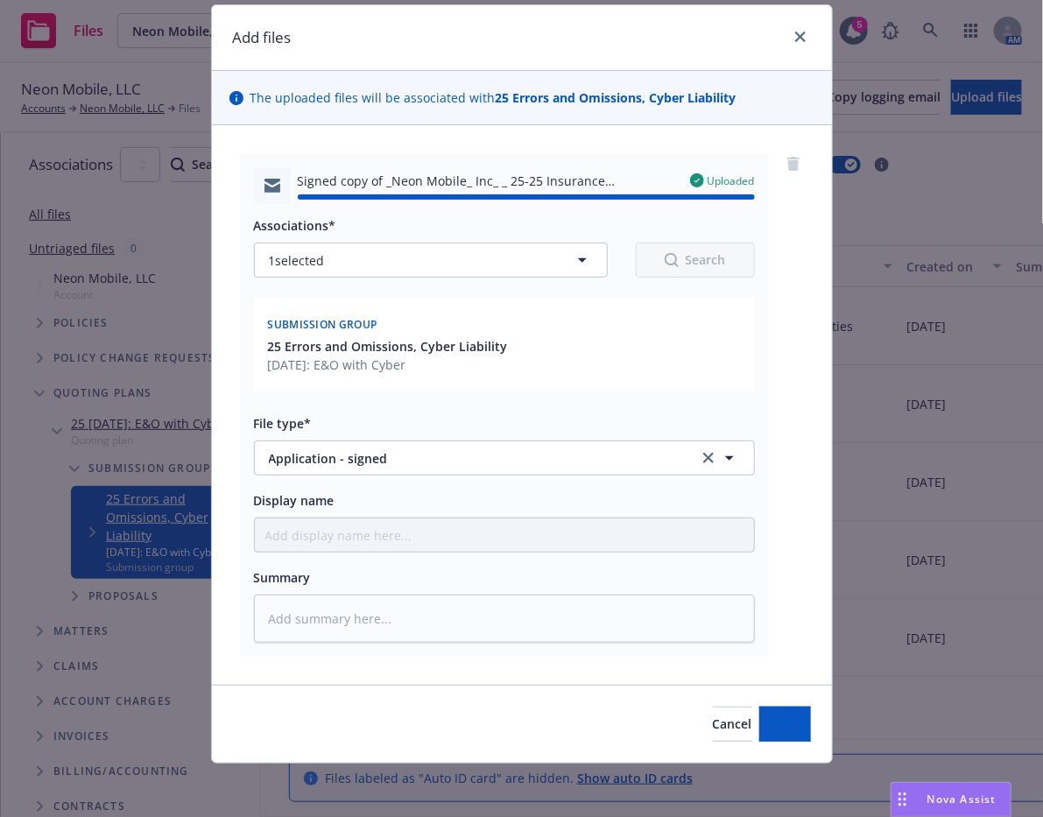
type textarea "x"
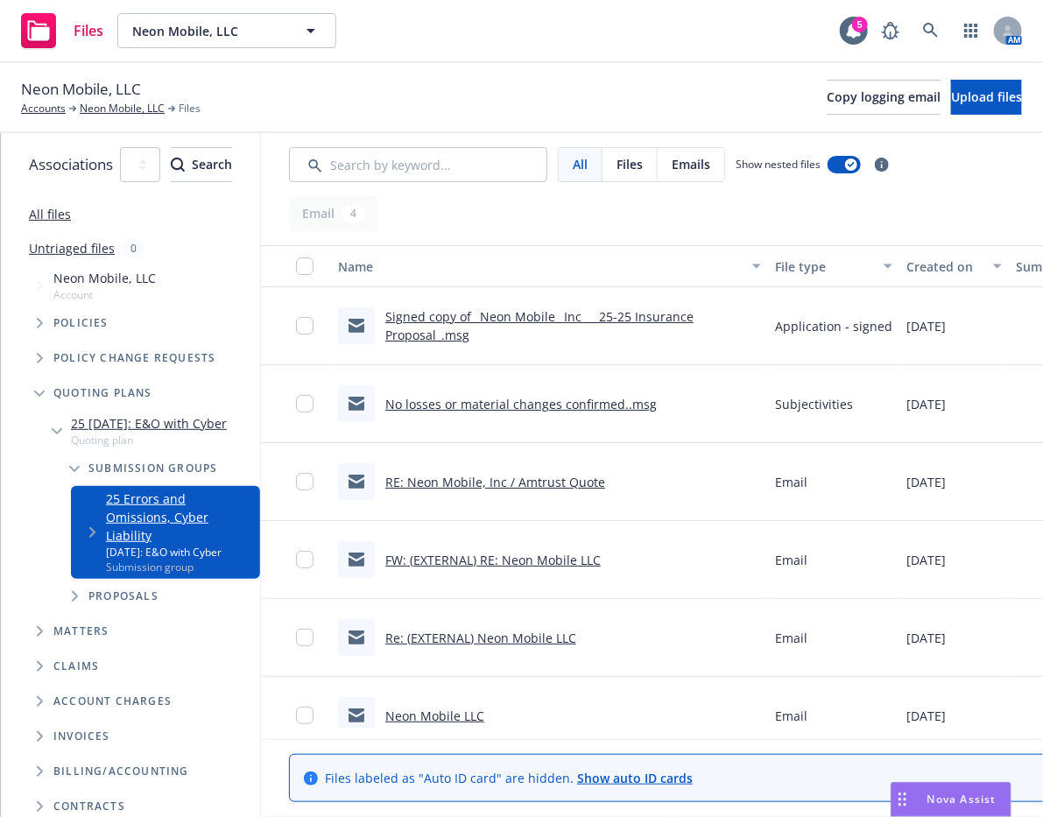
click at [238, 63] on div "Neon Mobile, LLC Accounts Neon Mobile, LLC Files Copy logging email Upload files" at bounding box center [521, 98] width 1043 height 70
click at [947, 25] on link at bounding box center [931, 30] width 35 height 35
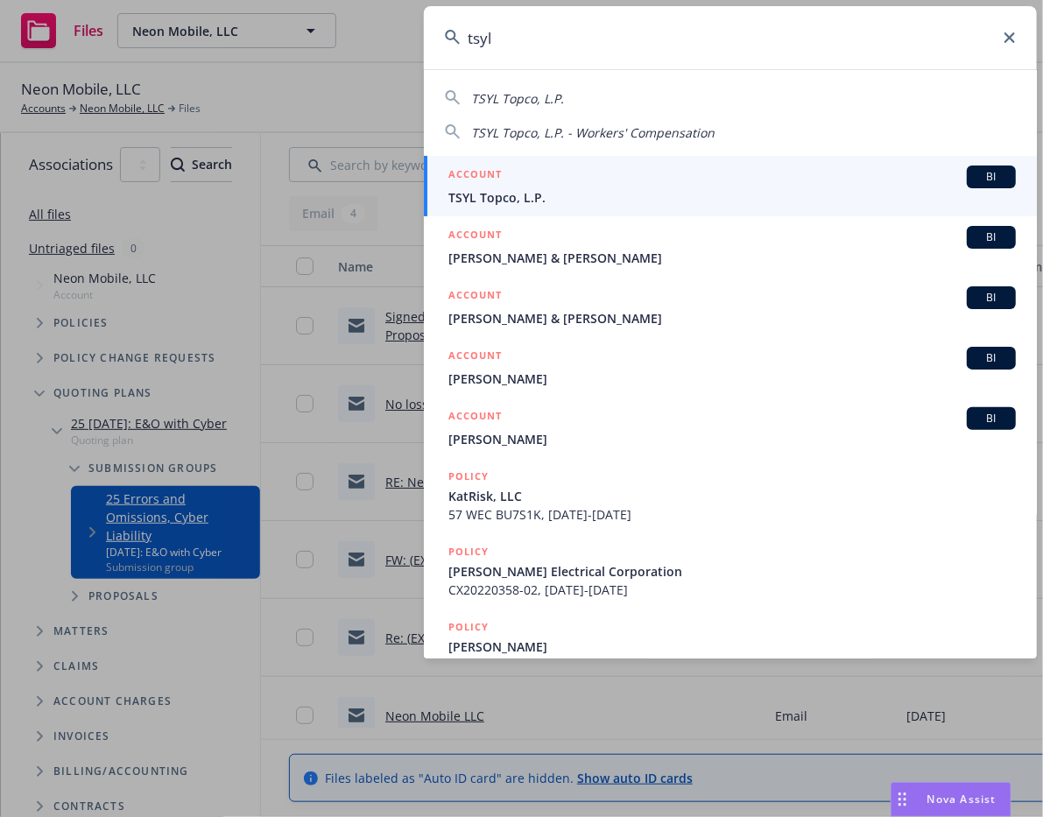
type input "tsyl"
click at [691, 186] on div "ACCOUNT BI" at bounding box center [733, 177] width 568 height 23
